Goal: Task Accomplishment & Management: Use online tool/utility

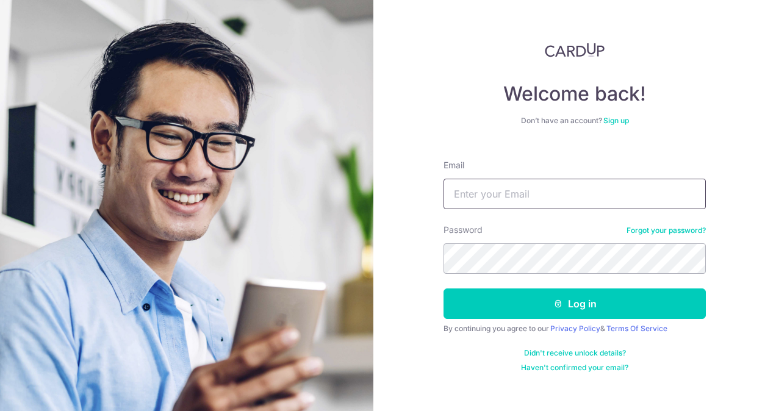
drag, startPoint x: 0, startPoint y: 0, endPoint x: 567, endPoint y: 194, distance: 599.7
click at [567, 194] on input "Email" at bounding box center [575, 194] width 262 height 31
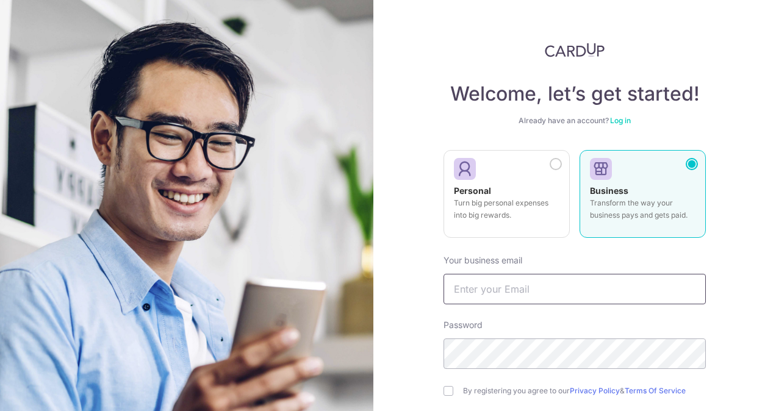
scroll to position [121, 0]
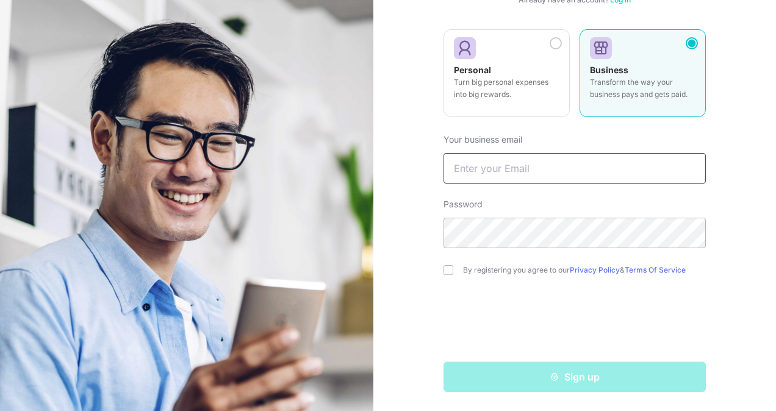
click at [550, 173] on input "text" at bounding box center [575, 168] width 262 height 31
type input "singaporeimmigrationhub@gmail.com"
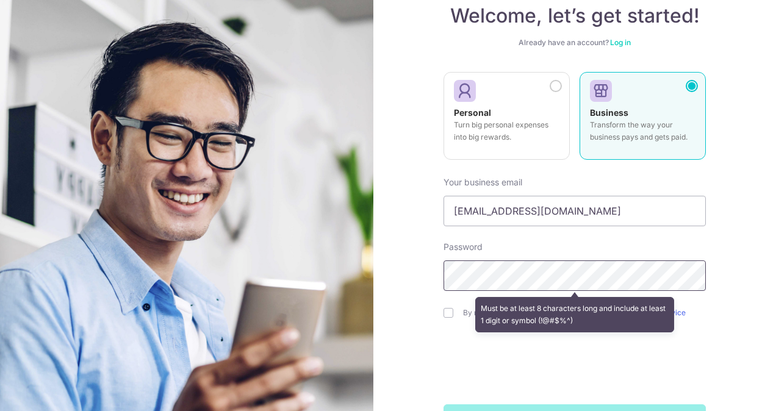
scroll to position [60, 0]
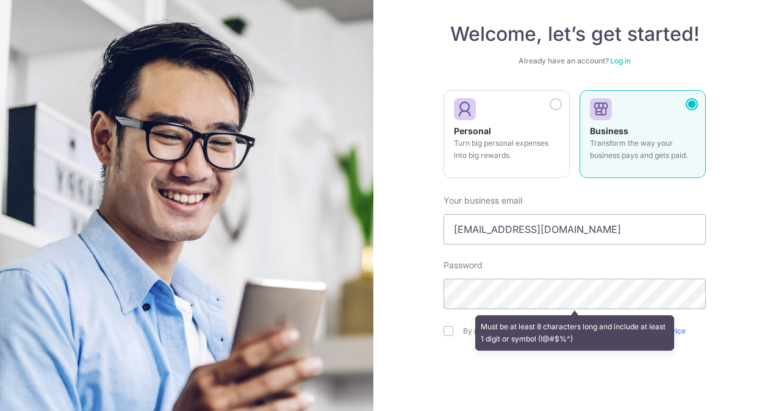
click at [635, 54] on div "Welcome, let’s get started! Already have an account? Log in Personal Turn big p…" at bounding box center [575, 218] width 262 height 470
click at [626, 56] on div "Already have an account? Log in" at bounding box center [575, 61] width 262 height 10
click at [625, 57] on link "Log in" at bounding box center [620, 60] width 21 height 9
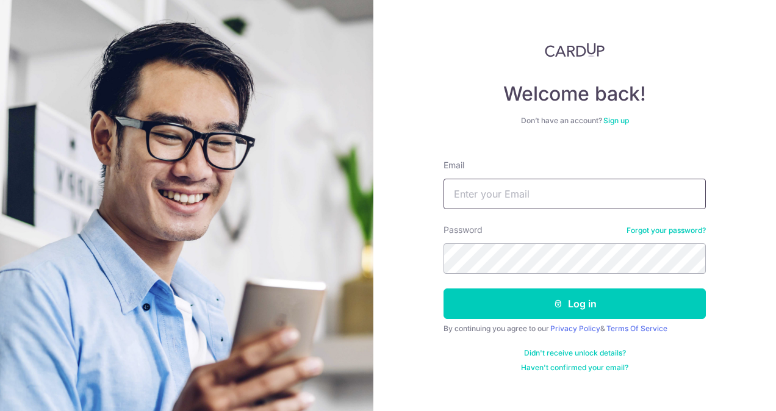
click at [571, 204] on input "Email" at bounding box center [575, 194] width 262 height 31
click at [572, 203] on input "Email" at bounding box center [575, 194] width 262 height 31
type input "[EMAIL_ADDRESS][DOMAIN_NAME]"
click at [667, 225] on div "Password Forgot your password?" at bounding box center [575, 249] width 262 height 50
click at [444, 289] on button "Log in" at bounding box center [575, 304] width 262 height 31
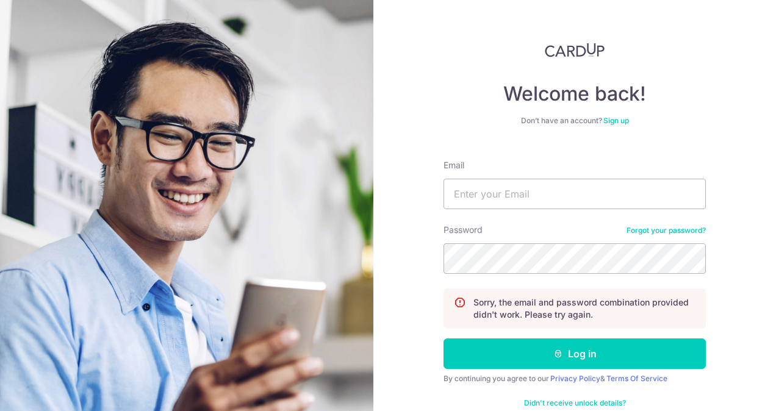
click at [665, 227] on link "Forgot your password?" at bounding box center [666, 231] width 79 height 10
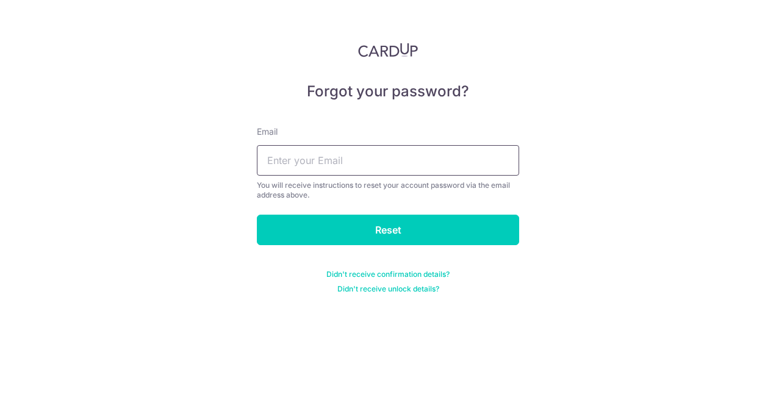
click at [398, 168] on input "text" at bounding box center [388, 160] width 262 height 31
type input "[EMAIL_ADDRESS][DOMAIN_NAME]"
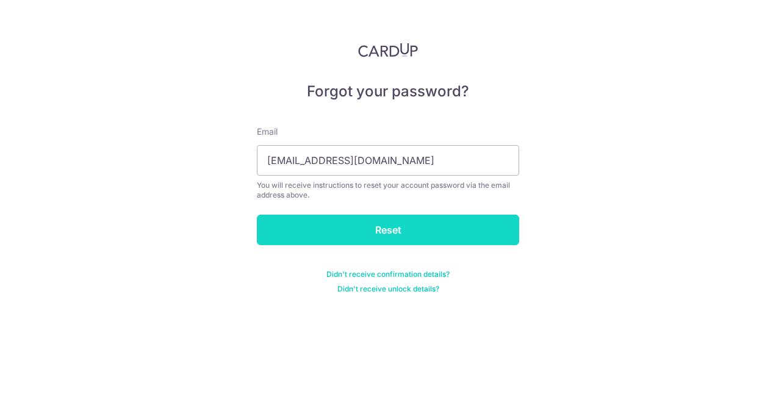
click at [378, 231] on input "Reset" at bounding box center [388, 230] width 262 height 31
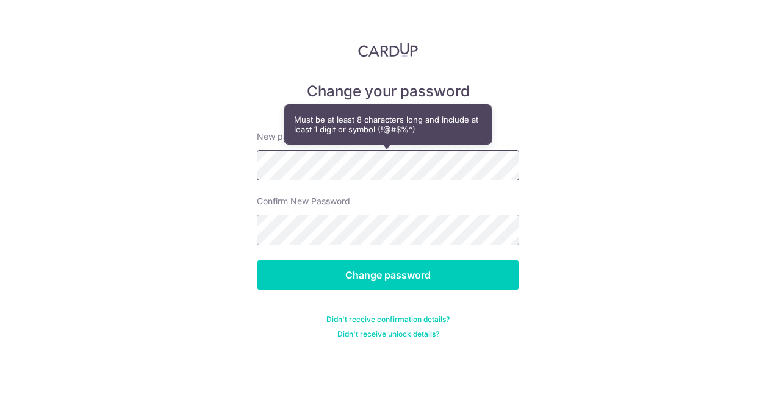
click at [210, 220] on div "Change your password New password Confirm New Password Change password Didn't r…" at bounding box center [388, 205] width 776 height 411
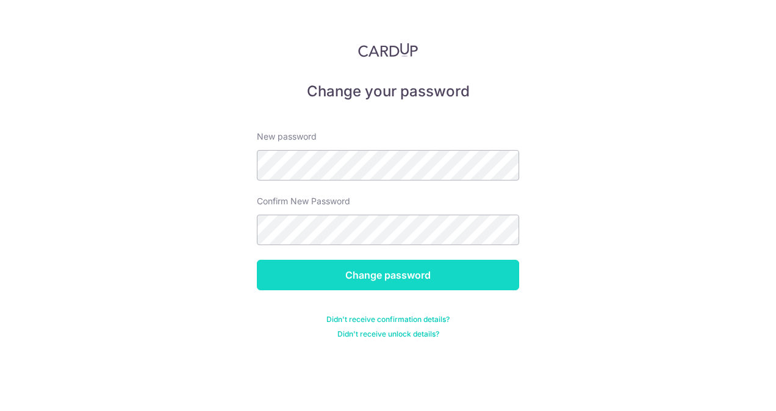
click at [447, 271] on input "Change password" at bounding box center [388, 275] width 262 height 31
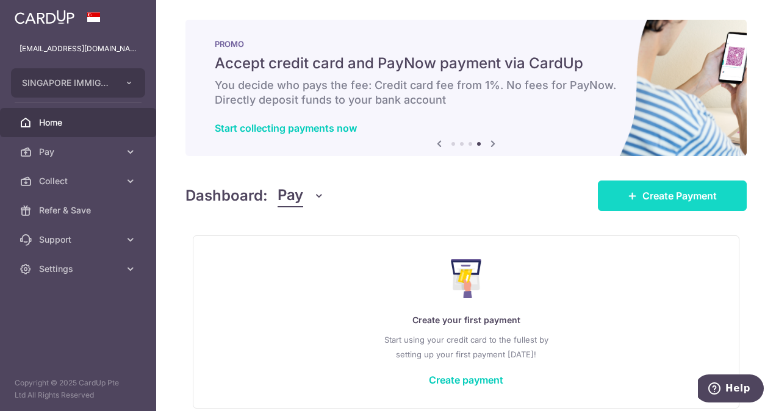
click at [699, 198] on span "Create Payment" at bounding box center [679, 196] width 74 height 15
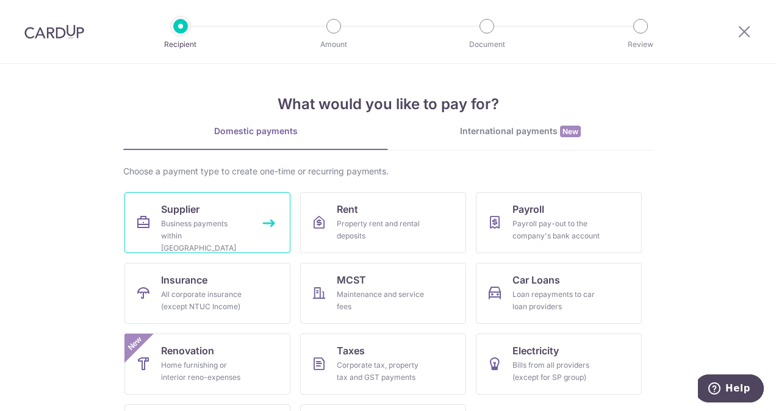
click at [234, 223] on div "Business payments within [GEOGRAPHIC_DATA]" at bounding box center [205, 236] width 88 height 37
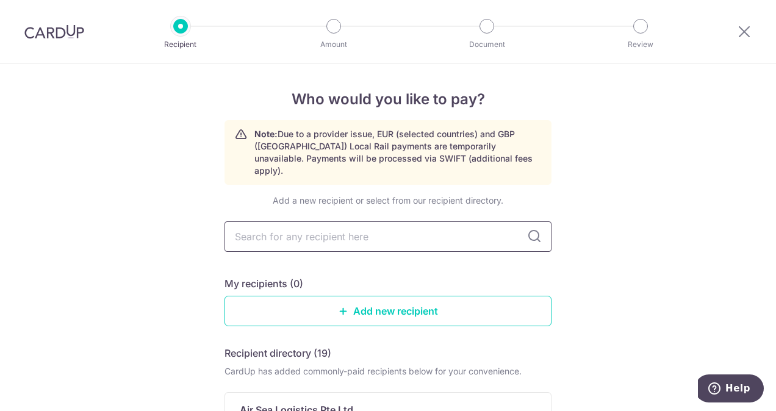
click at [365, 228] on input "text" at bounding box center [388, 236] width 327 height 31
click at [70, 28] on img at bounding box center [54, 31] width 60 height 15
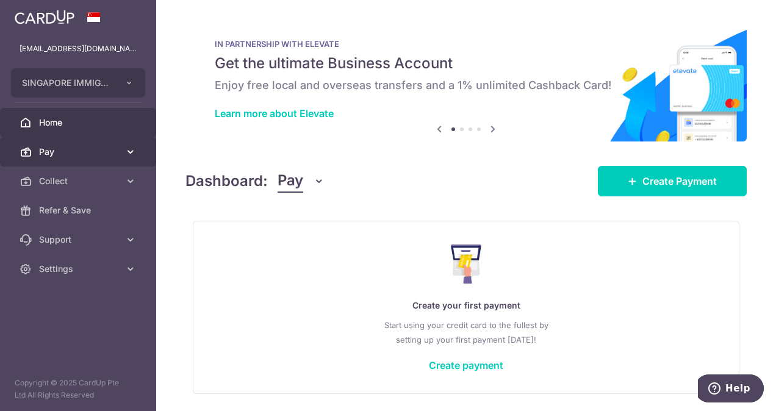
click at [120, 154] on link "Pay" at bounding box center [78, 151] width 156 height 29
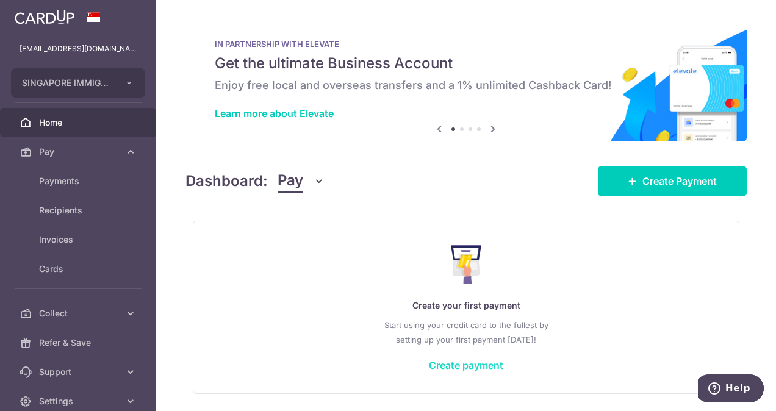
click at [481, 369] on link "Create payment" at bounding box center [466, 365] width 74 height 12
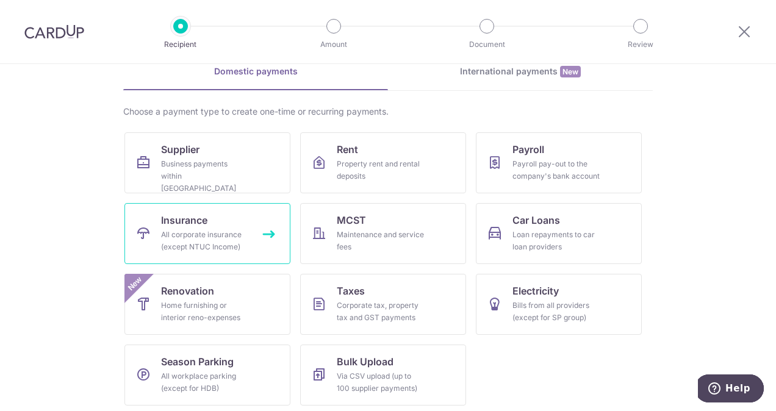
scroll to position [63, 0]
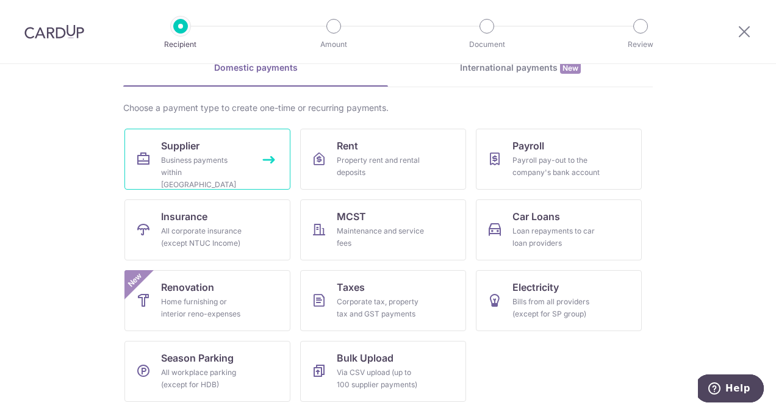
click at [187, 156] on div "Business payments within Singapore" at bounding box center [205, 172] width 88 height 37
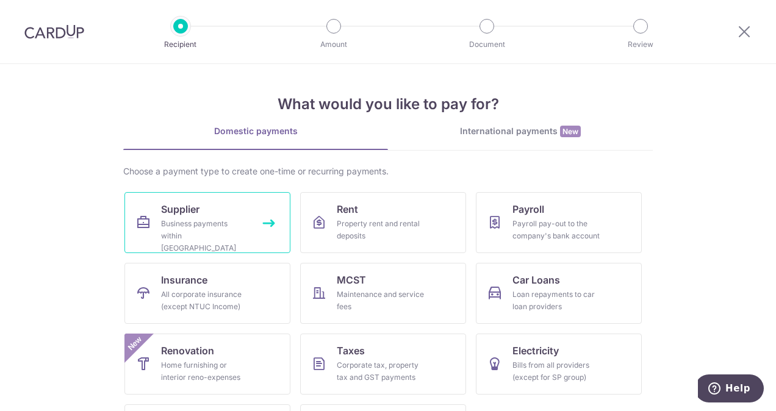
click at [225, 212] on link "Supplier Business payments within Singapore" at bounding box center [207, 222] width 166 height 61
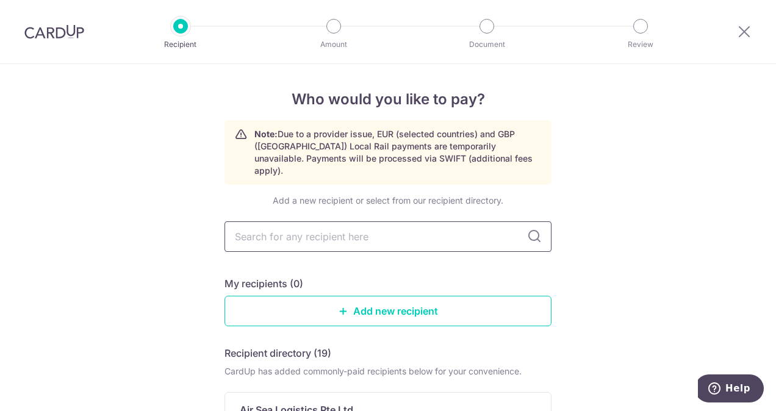
click at [356, 221] on input "text" at bounding box center [388, 236] width 327 height 31
click at [364, 221] on input "text" at bounding box center [388, 236] width 327 height 31
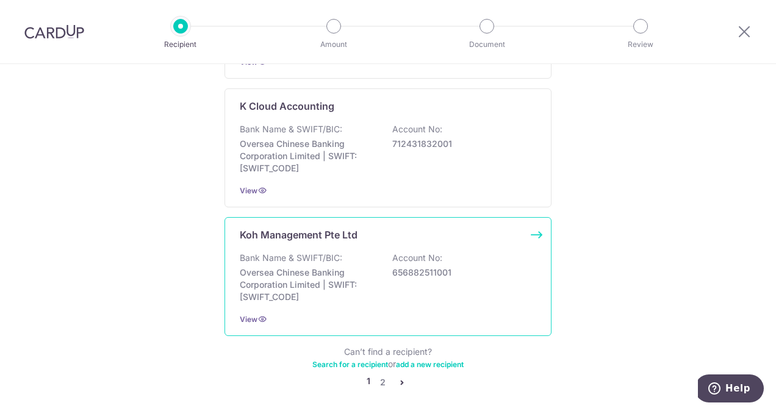
scroll to position [1322, 0]
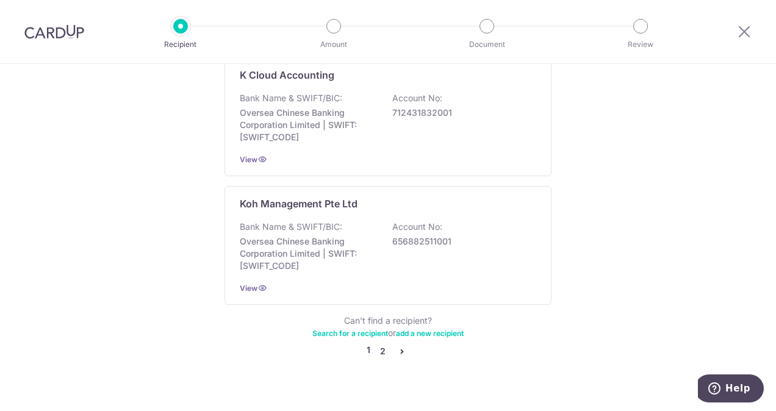
click at [383, 344] on link "2" at bounding box center [382, 351] width 15 height 15
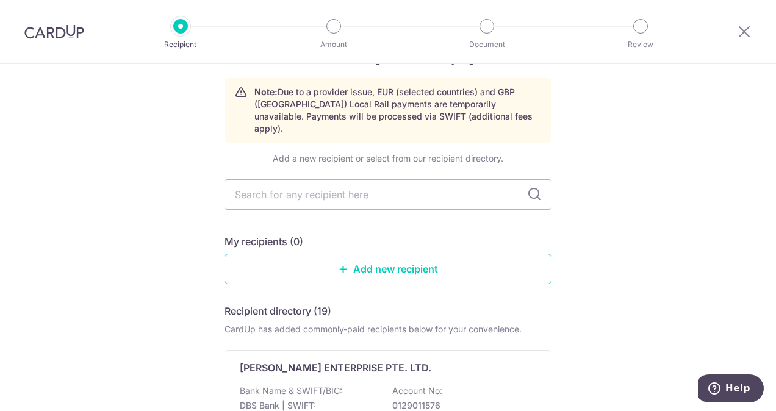
scroll to position [0, 0]
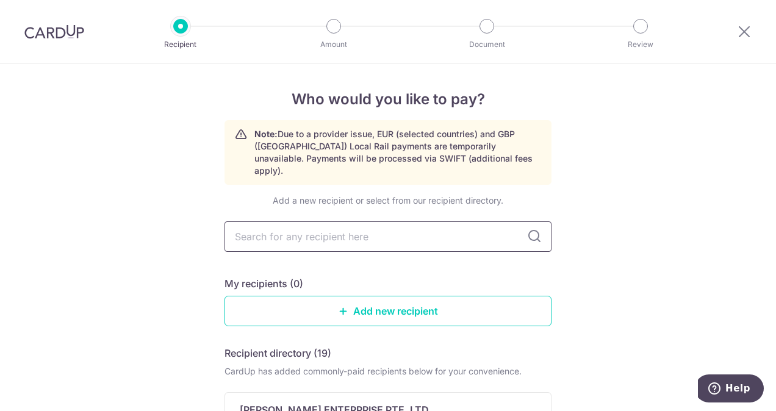
click at [424, 222] on input "text" at bounding box center [388, 236] width 327 height 31
click at [366, 300] on link "Add new recipient" at bounding box center [388, 311] width 327 height 31
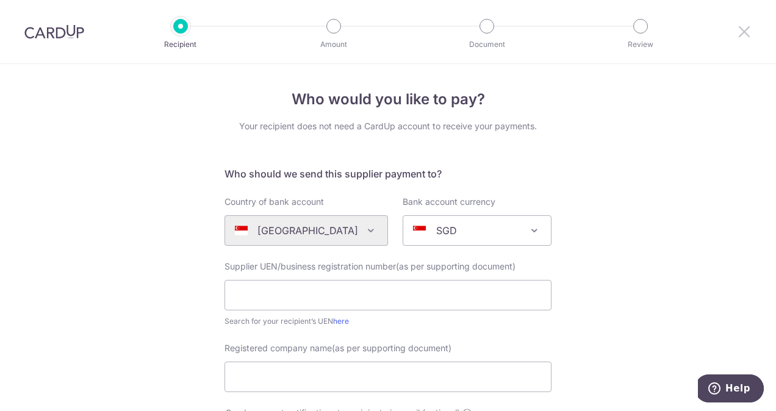
click at [747, 28] on icon at bounding box center [744, 31] width 15 height 15
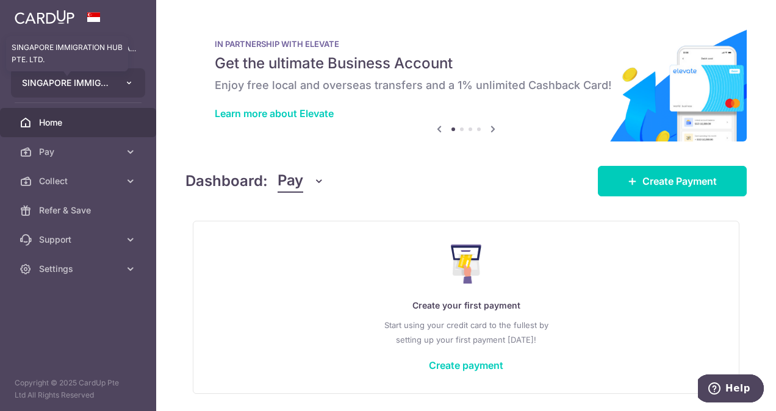
click at [84, 84] on span "SINGAPORE IMMIGRATION HUB PTE. LTD." at bounding box center [67, 83] width 90 height 12
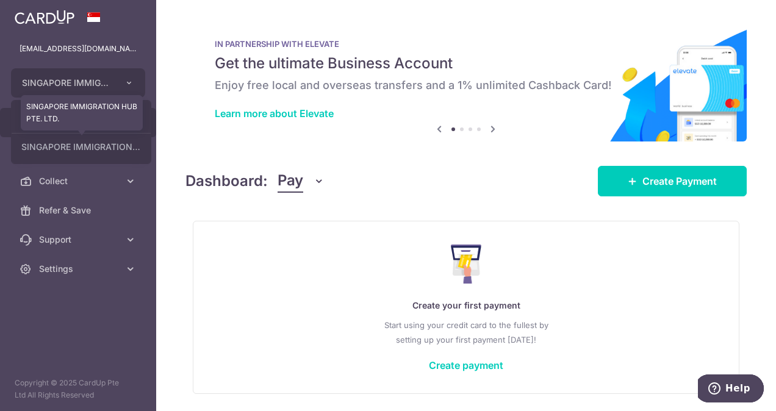
click at [88, 154] on link "SINGAPORE IMMIGRATION HUB PTE. LTD." at bounding box center [81, 147] width 139 height 22
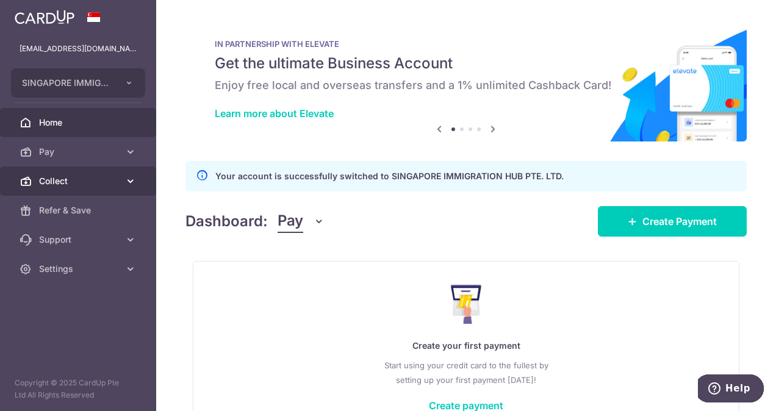
click at [112, 175] on span "Collect" at bounding box center [79, 181] width 81 height 12
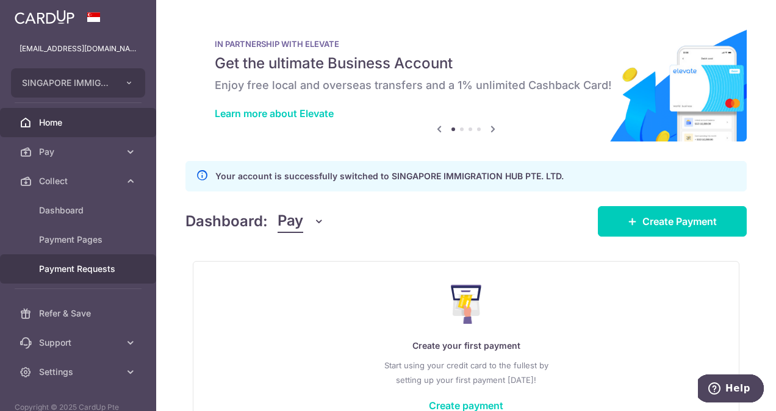
click at [108, 265] on span "Payment Requests" at bounding box center [79, 269] width 81 height 12
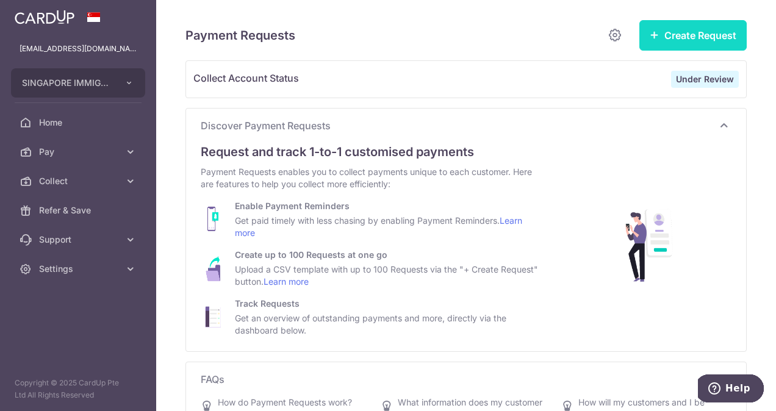
click at [665, 38] on button "Create Request" at bounding box center [692, 35] width 107 height 31
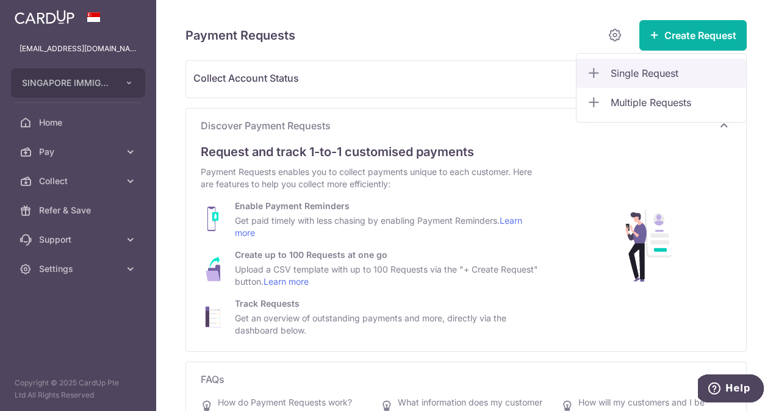
click at [658, 70] on span "Single Request" at bounding box center [674, 73] width 126 height 15
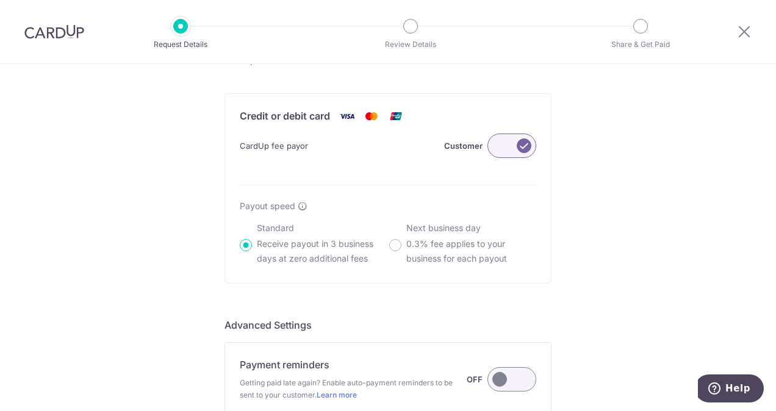
scroll to position [688, 0]
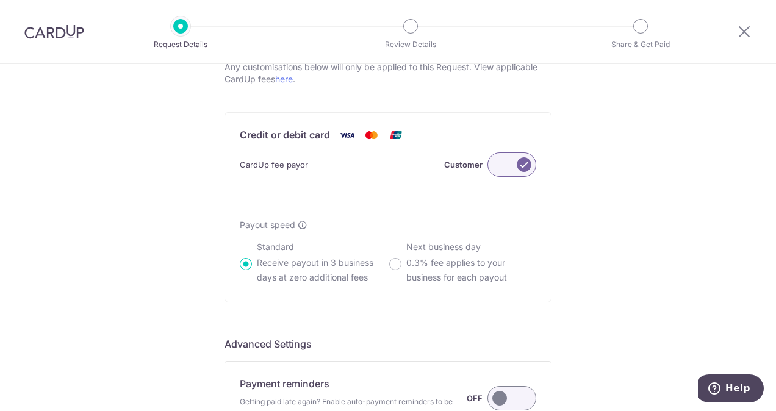
click at [508, 157] on label at bounding box center [511, 165] width 49 height 24
click at [0, 0] on input "Customer" at bounding box center [0, 0] width 0 height 0
click at [525, 161] on label at bounding box center [511, 165] width 49 height 24
click at [0, 0] on input "Me" at bounding box center [0, 0] width 0 height 0
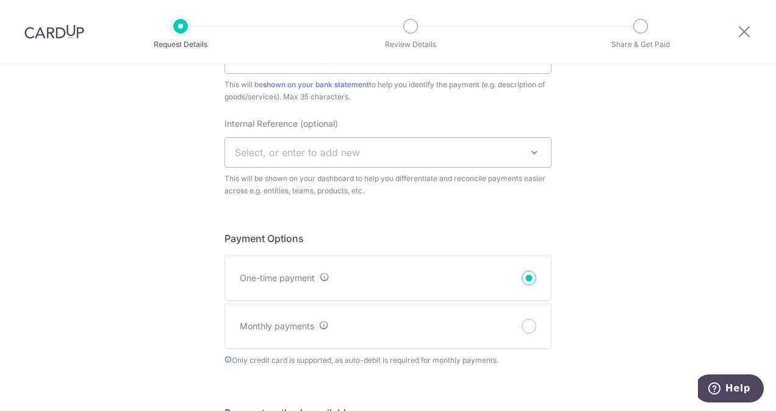
scroll to position [322, 0]
click at [525, 322] on input "Monthly payments" at bounding box center [529, 328] width 15 height 15
radio input "true"
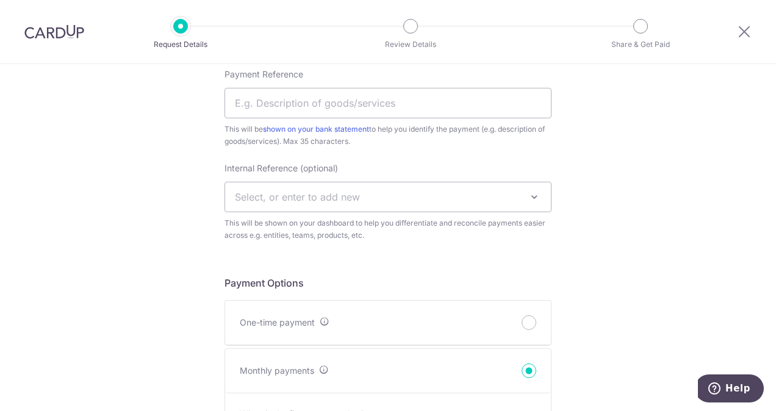
scroll to position [261, 0]
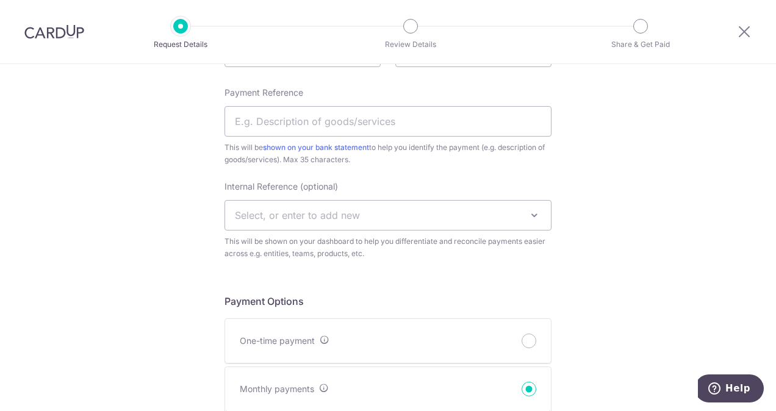
click at [522, 334] on div at bounding box center [529, 341] width 15 height 15
click at [530, 337] on input "One-time payment" at bounding box center [529, 341] width 15 height 15
radio input "true"
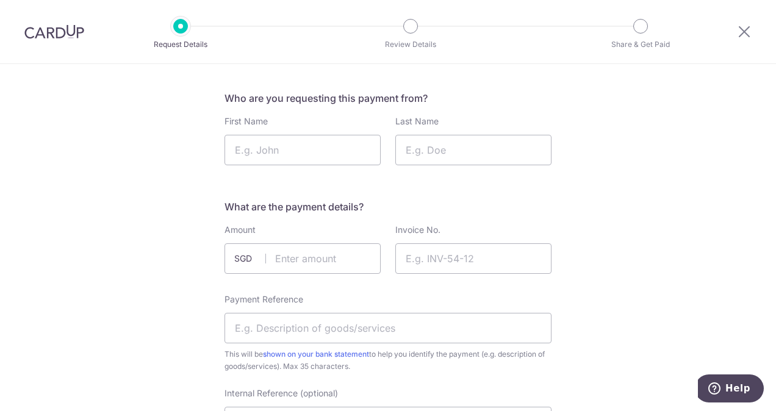
scroll to position [0, 0]
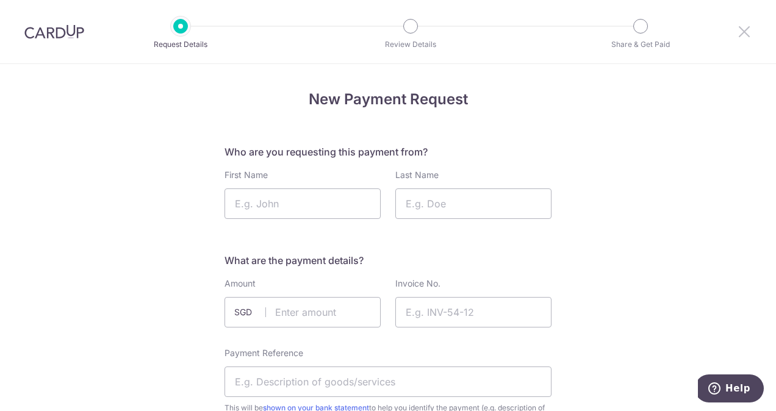
click at [738, 29] on icon at bounding box center [744, 31] width 15 height 15
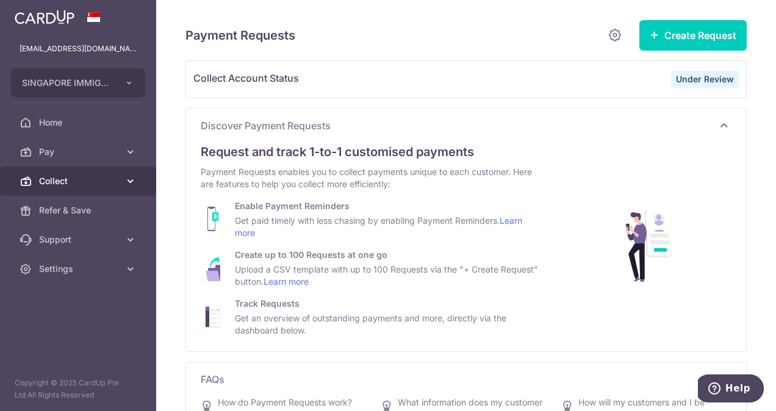
click at [132, 182] on icon at bounding box center [130, 181] width 12 height 12
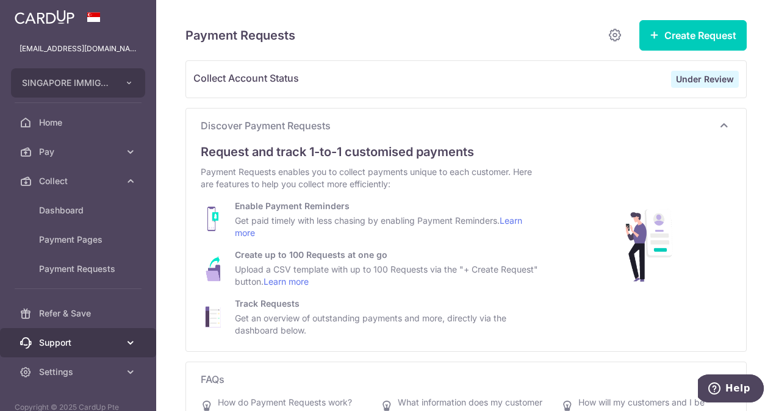
click at [110, 333] on link "Support" at bounding box center [78, 342] width 156 height 29
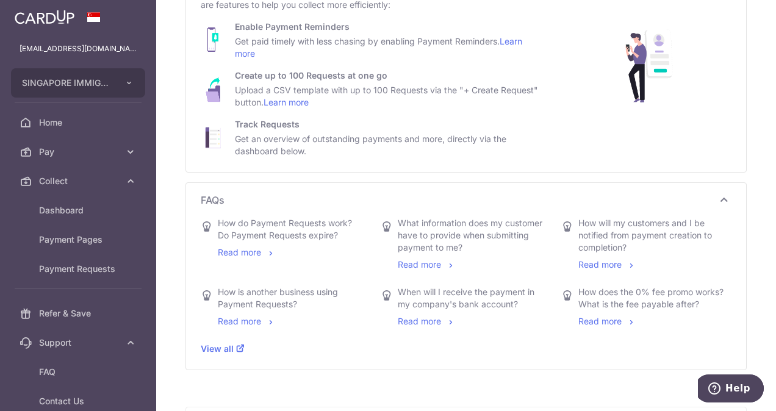
scroll to position [183, 0]
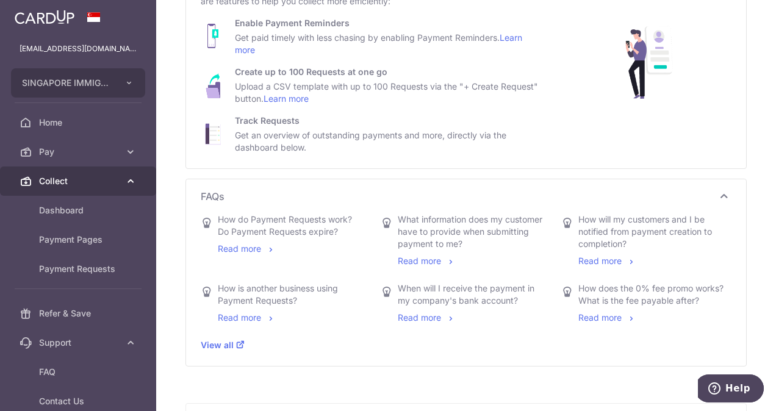
click at [104, 184] on span "Collect" at bounding box center [79, 181] width 81 height 12
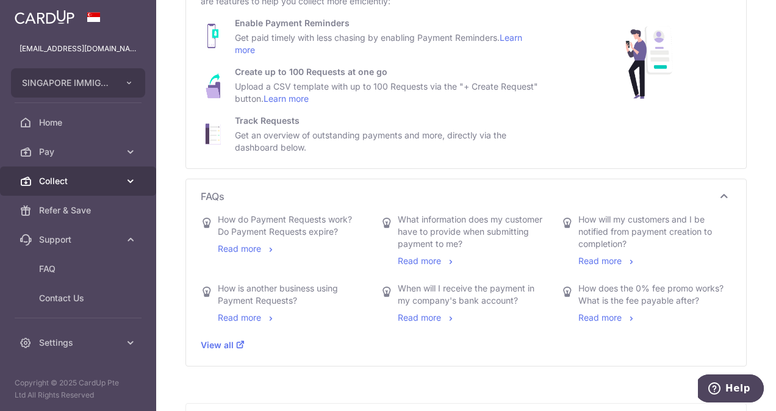
click at [112, 171] on link "Collect" at bounding box center [78, 181] width 156 height 29
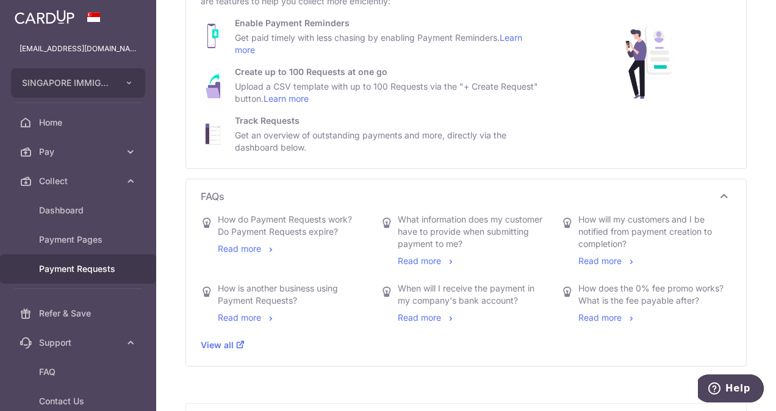
click at [99, 272] on span "Payment Requests" at bounding box center [79, 269] width 81 height 12
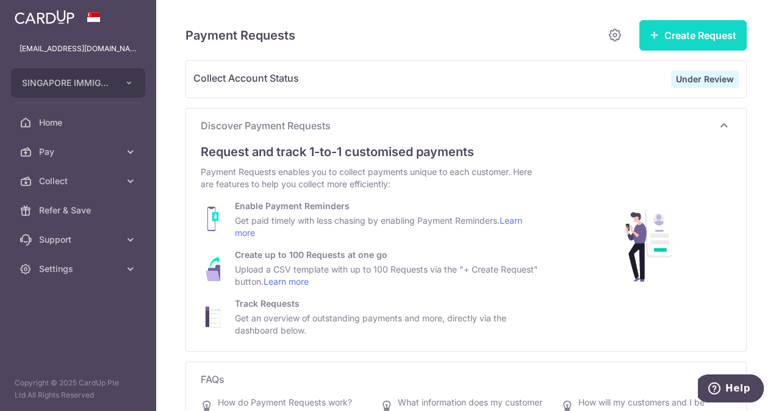
click at [710, 24] on button "Create Request" at bounding box center [692, 35] width 107 height 31
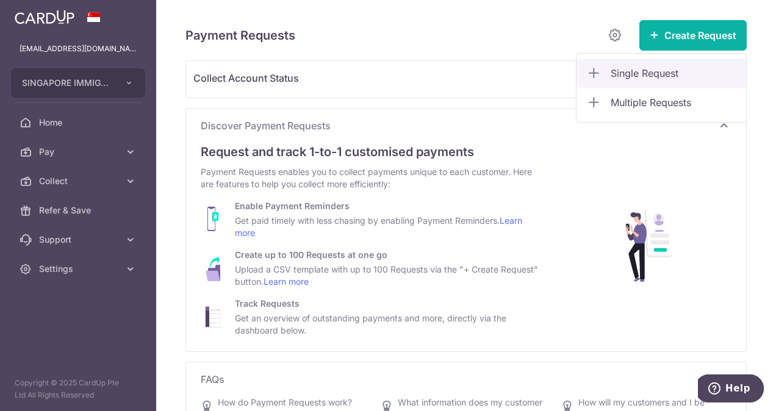
click at [637, 74] on span "Single Request" at bounding box center [674, 73] width 126 height 15
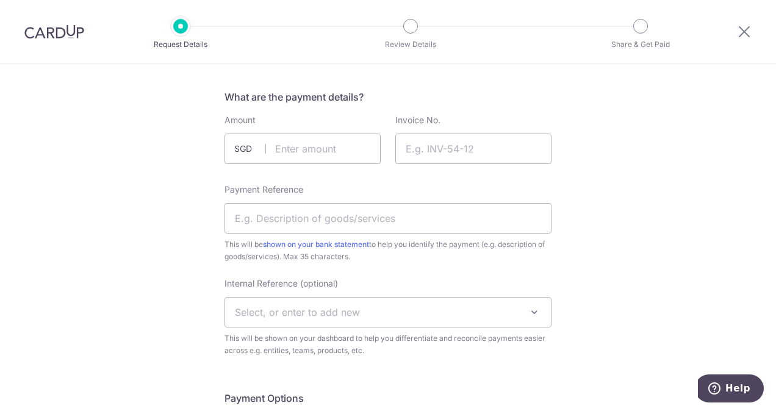
scroll to position [183, 0]
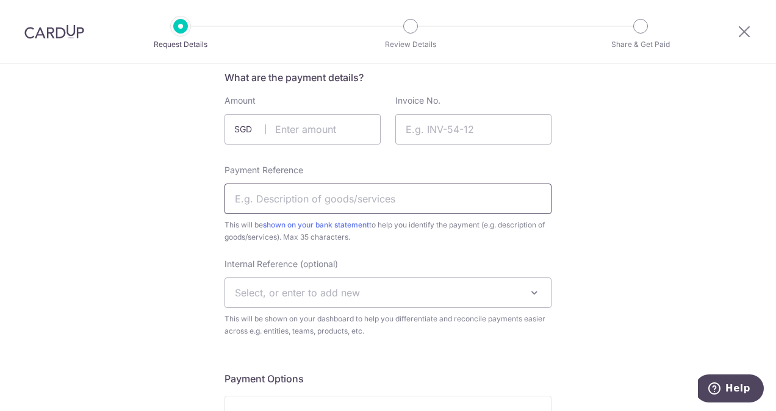
click at [408, 204] on input "Payment Reference" at bounding box center [388, 199] width 327 height 31
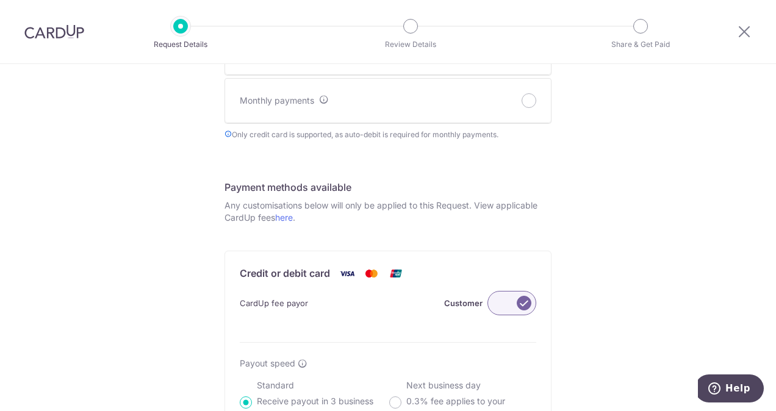
scroll to position [610, 0]
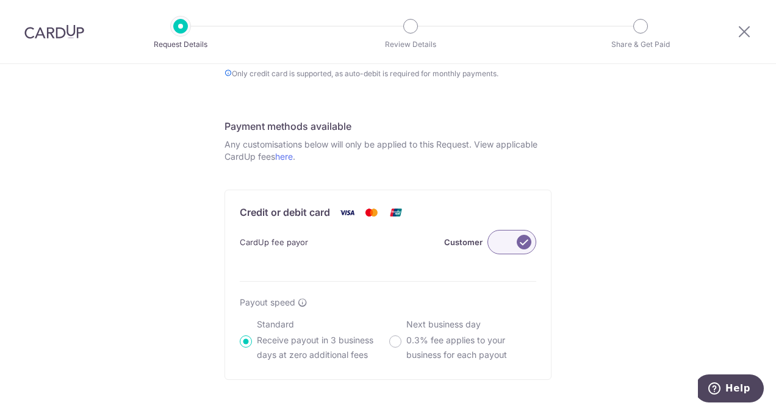
click at [499, 246] on label at bounding box center [511, 242] width 49 height 24
click at [0, 0] on input "Customer" at bounding box center [0, 0] width 0 height 0
click at [515, 242] on label at bounding box center [511, 242] width 49 height 24
click at [0, 0] on input "Me" at bounding box center [0, 0] width 0 height 0
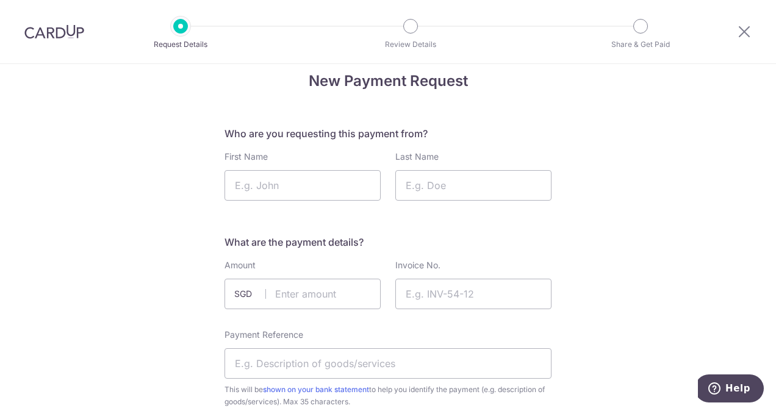
scroll to position [0, 0]
